Goal: Information Seeking & Learning: Learn about a topic

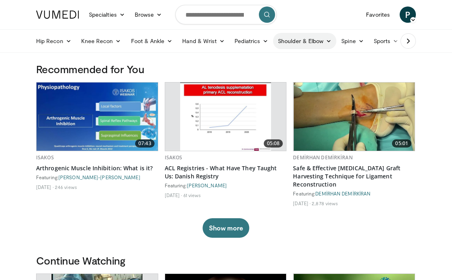
click at [294, 44] on link "Shoulder & Elbow" at bounding box center [304, 41] width 63 height 16
click at [262, 73] on link "Shoulder" at bounding box center [288, 73] width 97 height 13
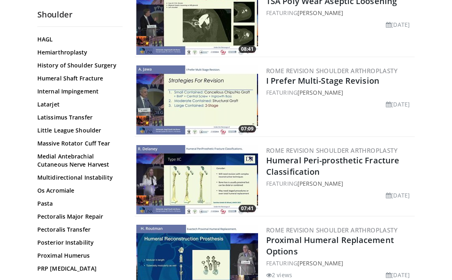
scroll to position [374, 0]
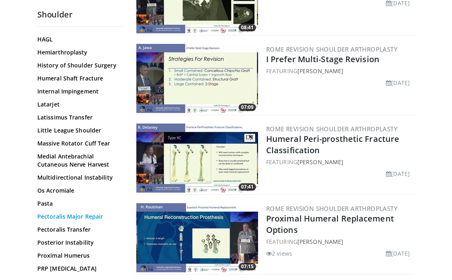
click at [71, 212] on link "Pectoralis Major Repair" at bounding box center [77, 216] width 81 height 8
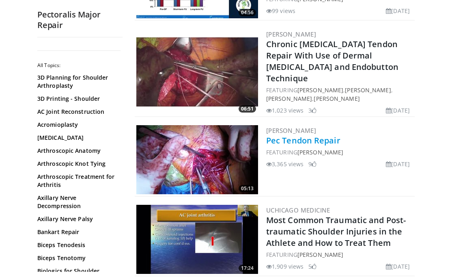
scroll to position [893, 0]
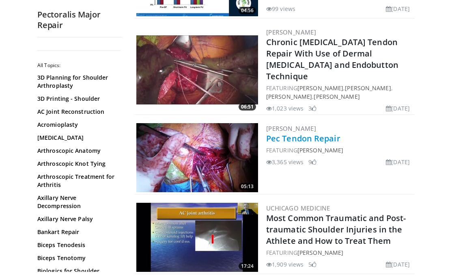
click at [293, 133] on link "Pec Tendon Repair" at bounding box center [303, 138] width 74 height 11
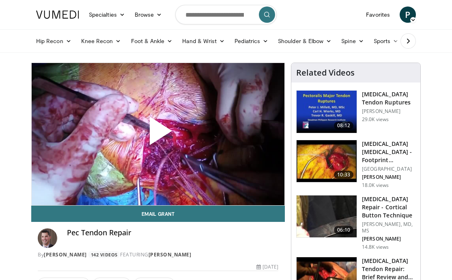
click at [158, 134] on span "Video Player" at bounding box center [158, 134] width 0 height 0
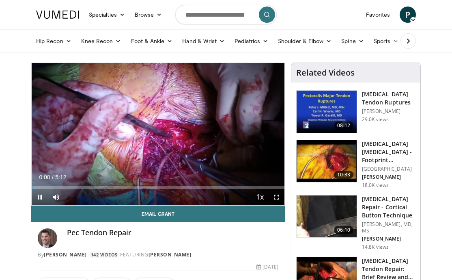
click at [277, 197] on span "Video Player" at bounding box center [276, 197] width 16 height 16
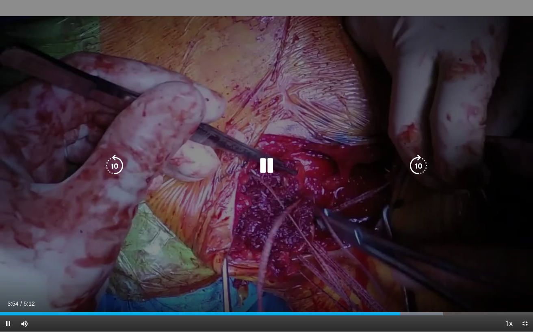
click at [269, 171] on icon "Video Player" at bounding box center [266, 166] width 23 height 23
click at [267, 170] on icon "Video Player" at bounding box center [266, 166] width 23 height 23
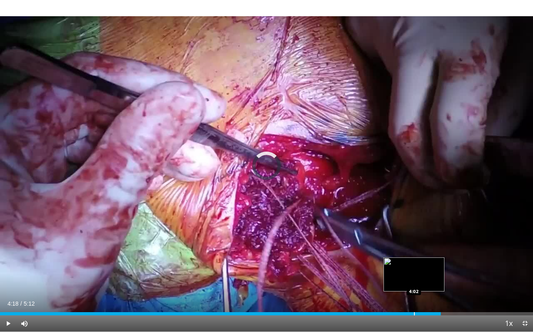
drag, startPoint x: 514, startPoint y: 313, endPoint x: 410, endPoint y: 311, distance: 103.9
click at [410, 279] on div "Loaded : 0.00% 4:03 4:02" at bounding box center [266, 312] width 533 height 8
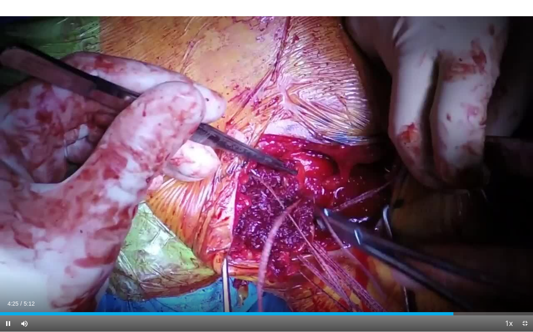
drag, startPoint x: 450, startPoint y: 317, endPoint x: 378, endPoint y: 319, distance: 71.9
click at [378, 279] on div "Current Time 4:25 / Duration 5:12 Pause Skip Backward Skip Forward Mute Loaded …" at bounding box center [266, 324] width 533 height 16
drag, startPoint x: 456, startPoint y: 314, endPoint x: 385, endPoint y: 316, distance: 71.1
click at [385, 279] on div "Current Time 3:46 / Duration 5:12 Play Skip Backward Skip Forward Mute Loaded :…" at bounding box center [266, 324] width 533 height 16
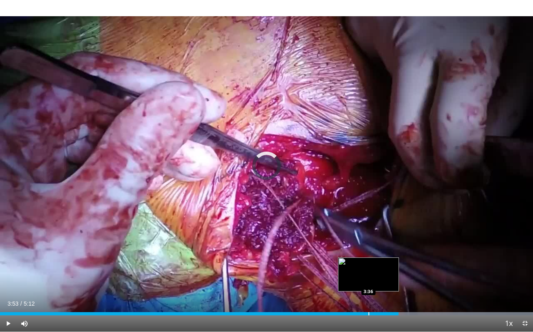
drag, startPoint x: 398, startPoint y: 315, endPoint x: 368, endPoint y: 315, distance: 30.0
click at [368, 279] on div "Progress Bar" at bounding box center [368, 314] width 1 height 3
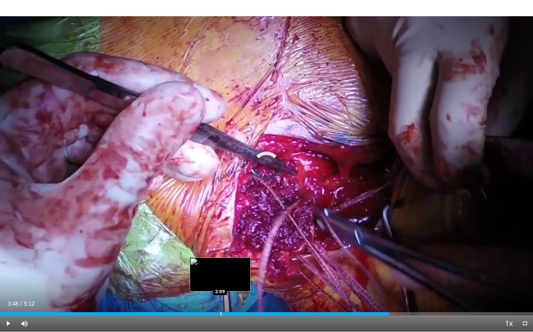
drag, startPoint x: 388, startPoint y: 312, endPoint x: 223, endPoint y: 312, distance: 165.2
click at [223, 279] on div "Loaded : 0.00% 2:09 2:09" at bounding box center [266, 312] width 533 height 8
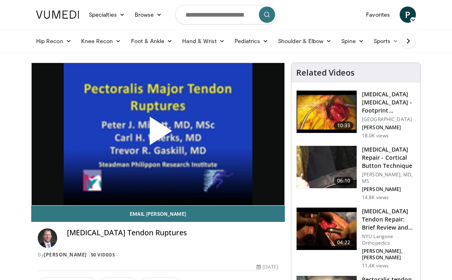
click at [158, 134] on span "Video Player" at bounding box center [158, 134] width 0 height 0
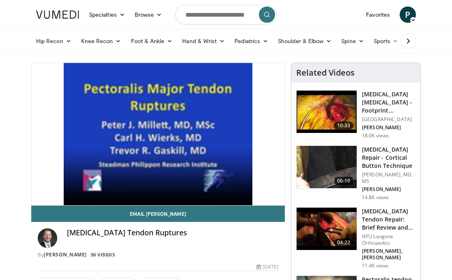
click at [334, 163] on img at bounding box center [327, 167] width 60 height 42
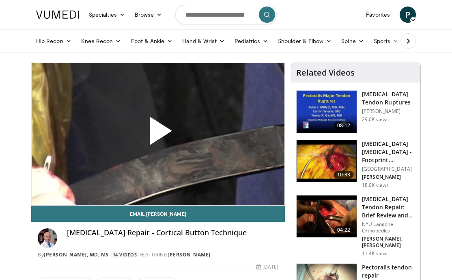
click at [158, 134] on span "Video Player" at bounding box center [158, 134] width 0 height 0
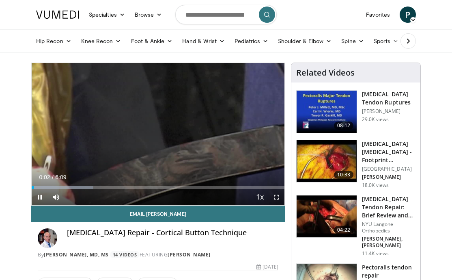
click at [276, 197] on span "Video Player" at bounding box center [276, 197] width 16 height 16
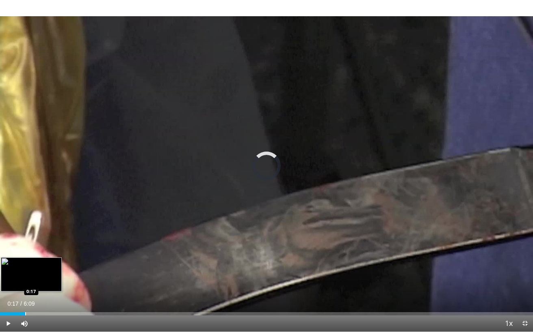
drag, startPoint x: 13, startPoint y: 314, endPoint x: 26, endPoint y: 313, distance: 12.6
click at [26, 279] on div "Progress Bar" at bounding box center [25, 314] width 1 height 3
drag, startPoint x: 26, startPoint y: 313, endPoint x: 45, endPoint y: 311, distance: 19.1
click at [45, 279] on div "Loaded : 0.00% 0:30 0:30" at bounding box center [266, 312] width 533 height 8
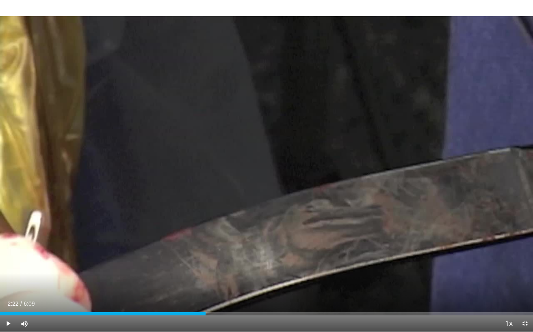
drag, startPoint x: 232, startPoint y: 313, endPoint x: 206, endPoint y: 317, distance: 26.6
click at [206, 279] on div "Current Time 2:22 / Duration 6:09 Play Skip Backward Skip Forward Mute Loaded :…" at bounding box center [266, 324] width 533 height 16
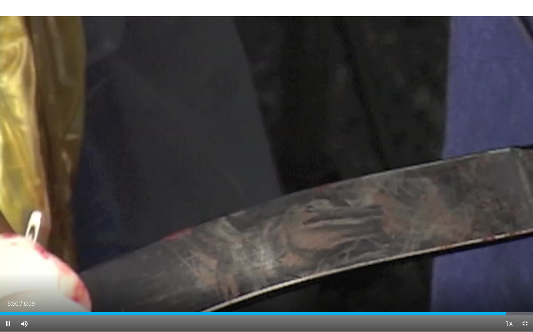
click at [452, 279] on video-js "**********" at bounding box center [266, 166] width 533 height 332
click at [452, 279] on span "Video Player" at bounding box center [524, 324] width 16 height 16
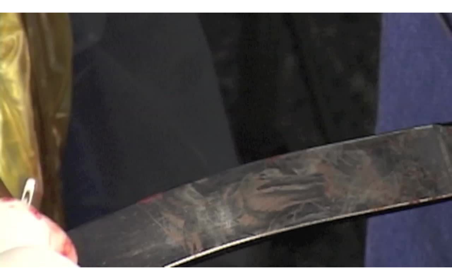
scroll to position [39, 0]
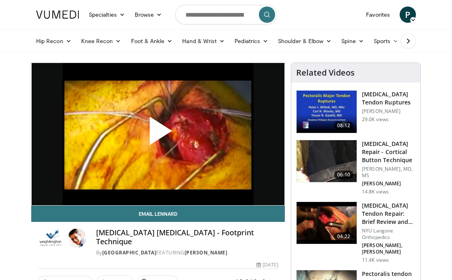
click at [330, 226] on img at bounding box center [327, 223] width 60 height 42
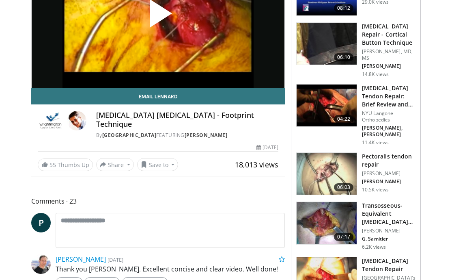
scroll to position [119, 0]
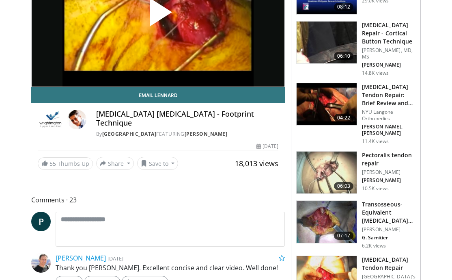
click at [321, 160] on img at bounding box center [327, 172] width 60 height 42
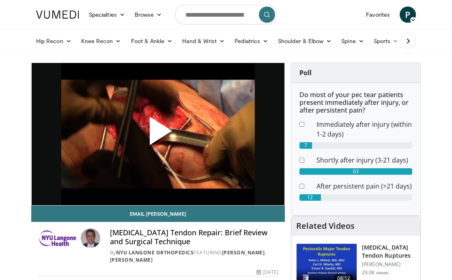
click at [158, 134] on span "Video Player" at bounding box center [158, 134] width 0 height 0
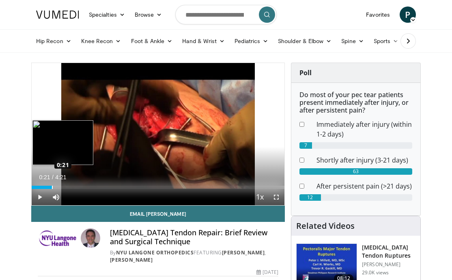
drag, startPoint x: 38, startPoint y: 187, endPoint x: 53, endPoint y: 185, distance: 14.7
click at [53, 185] on div "Progress Bar" at bounding box center [52, 186] width 1 height 3
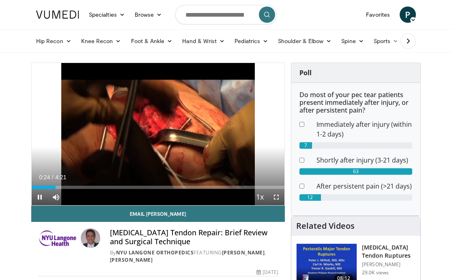
click at [274, 196] on span "Video Player" at bounding box center [276, 197] width 16 height 16
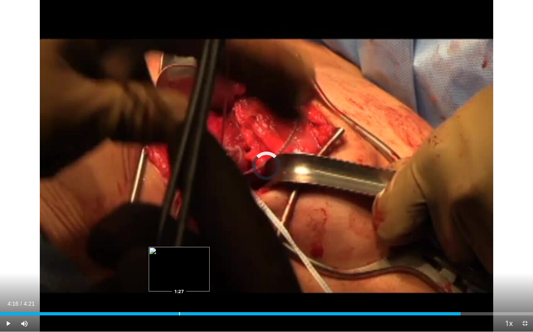
drag, startPoint x: 516, startPoint y: 314, endPoint x: 179, endPoint y: 312, distance: 337.3
click at [179, 279] on div "Loaded : 0.00% 1:28 1:27" at bounding box center [266, 312] width 533 height 8
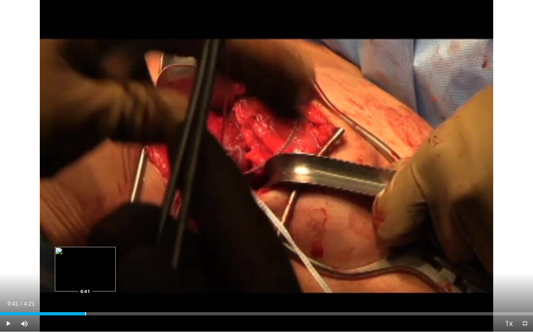
drag, startPoint x: 260, startPoint y: 314, endPoint x: 85, endPoint y: 313, distance: 174.5
click at [85, 279] on div "Progress Bar" at bounding box center [85, 314] width 1 height 3
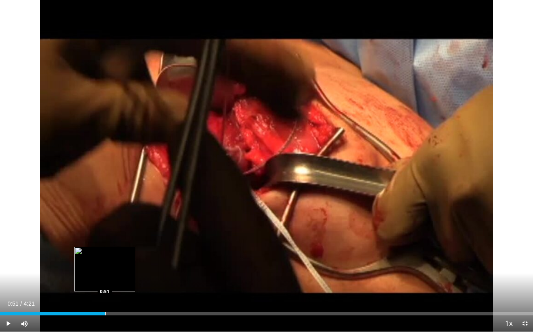
drag, startPoint x: 140, startPoint y: 313, endPoint x: 105, endPoint y: 312, distance: 34.9
click at [105, 279] on div "Loaded : 0.00% 0:50 0:51" at bounding box center [266, 312] width 533 height 8
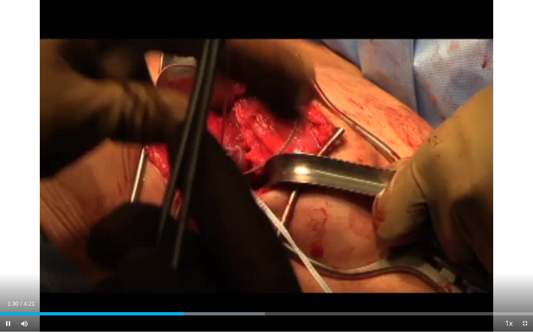
click at [452, 279] on span "Video Player" at bounding box center [524, 324] width 16 height 16
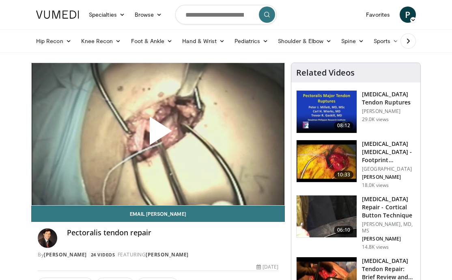
click at [158, 134] on span "Video Player" at bounding box center [158, 134] width 0 height 0
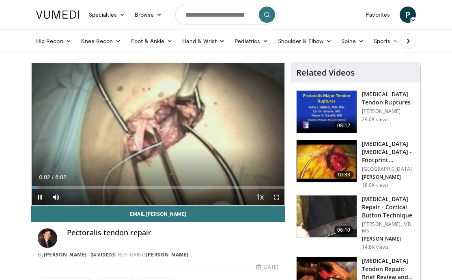
click at [276, 197] on span "Video Player" at bounding box center [276, 197] width 16 height 16
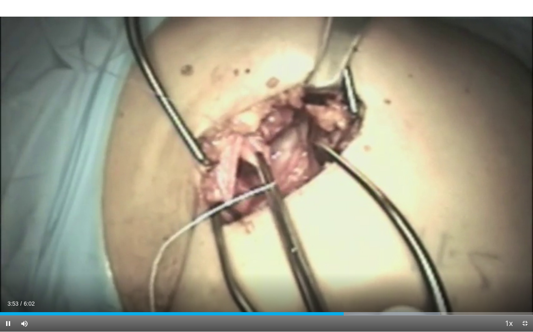
click at [452, 279] on span "Video Player" at bounding box center [524, 324] width 16 height 16
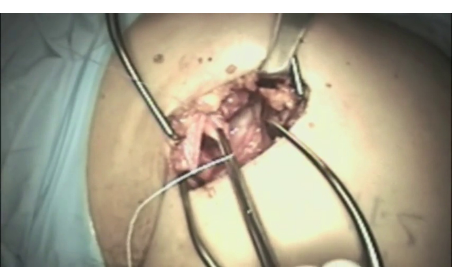
scroll to position [211, 0]
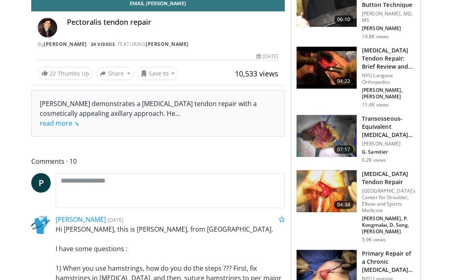
click at [328, 192] on img at bounding box center [327, 191] width 60 height 42
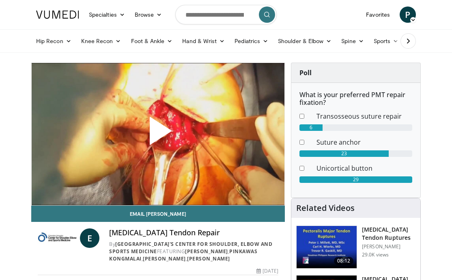
click at [158, 134] on span "Video Player" at bounding box center [158, 134] width 0 height 0
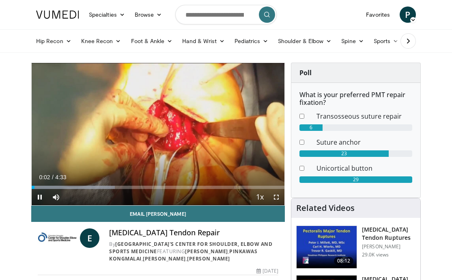
click at [278, 198] on span "Video Player" at bounding box center [276, 197] width 16 height 16
